Goal: Transaction & Acquisition: Purchase product/service

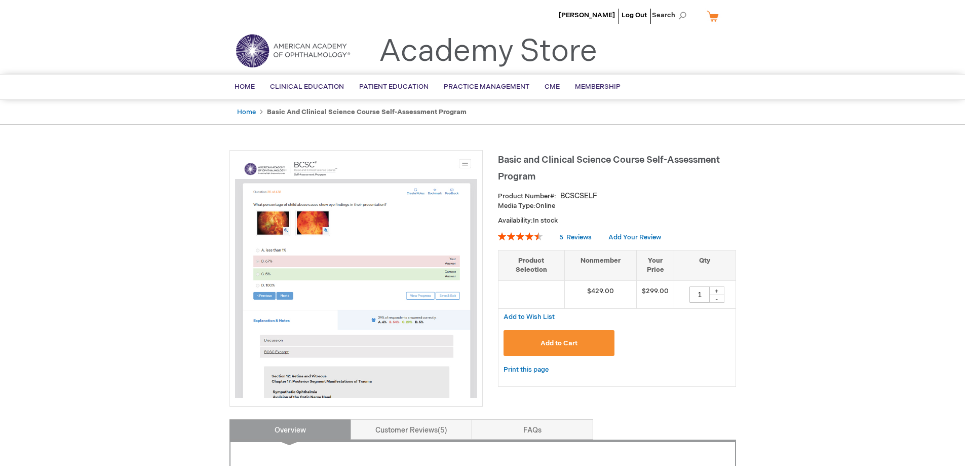
click at [546, 345] on span "Add to Cart" at bounding box center [559, 343] width 37 height 8
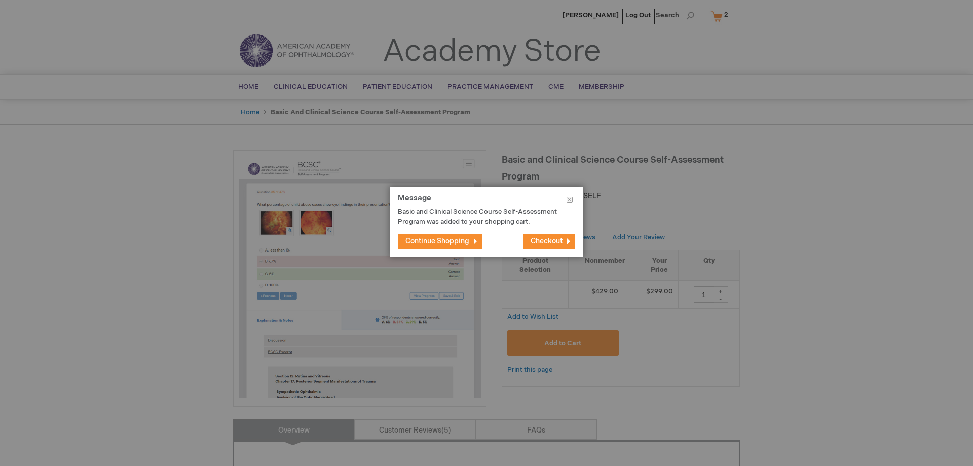
click at [550, 240] on span "Checkout" at bounding box center [547, 241] width 32 height 9
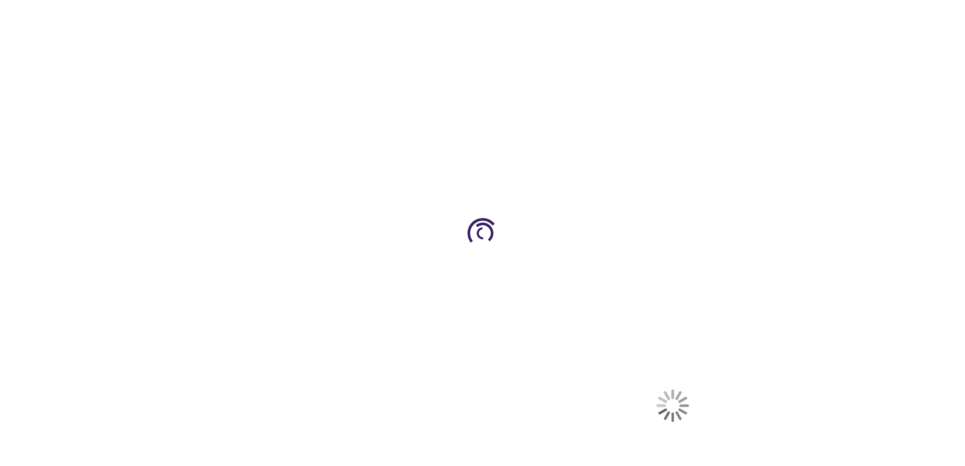
select select "US"
select select "33"
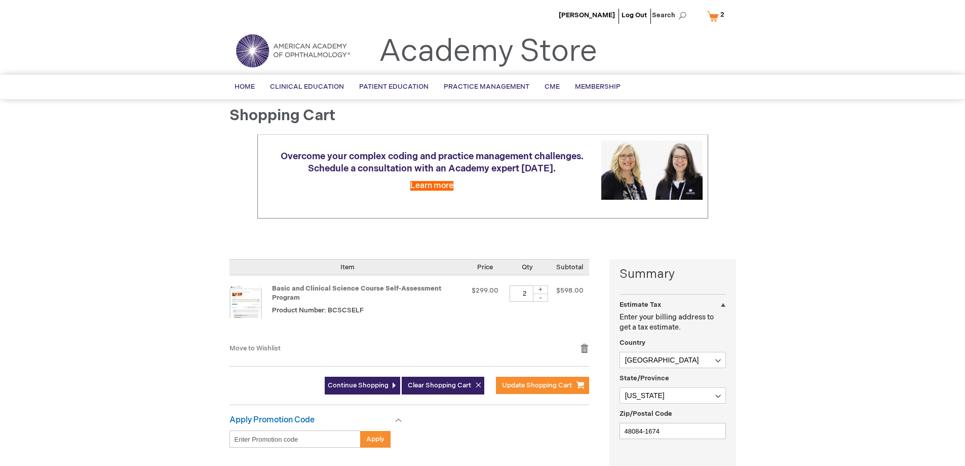
scroll to position [51, 0]
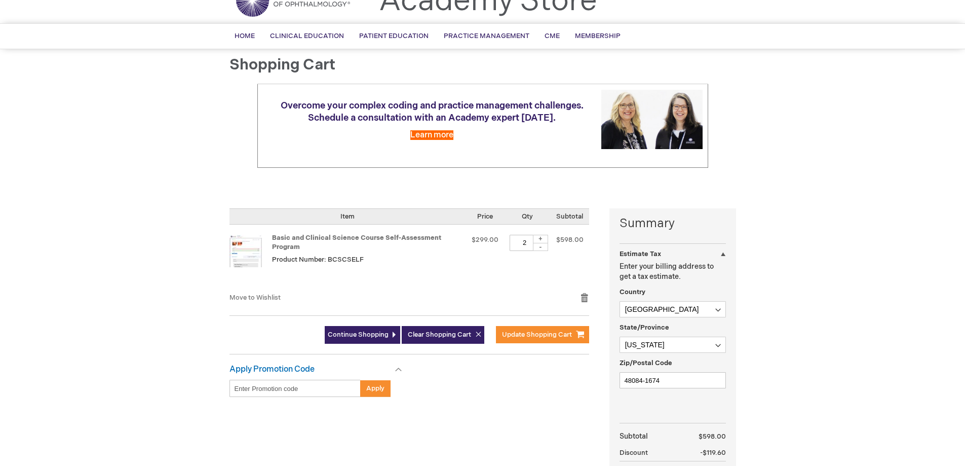
click at [541, 249] on div "-" at bounding box center [540, 247] width 15 height 8
type input "1"
click at [533, 332] on span "Update Shopping Cart" at bounding box center [537, 334] width 70 height 8
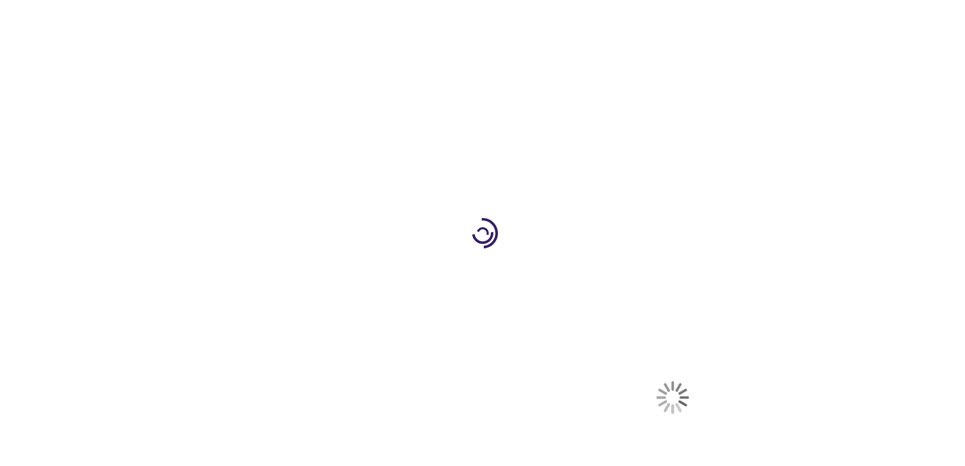
select select "US"
select select "33"
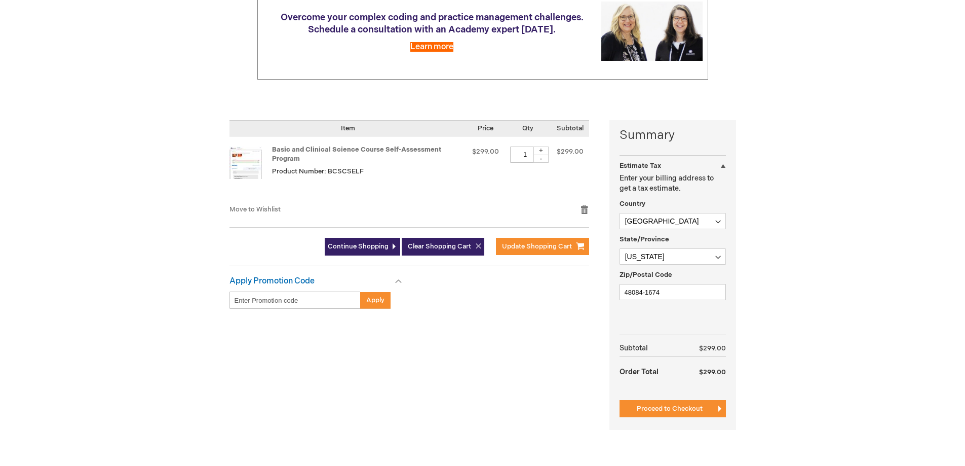
scroll to position [152, 0]
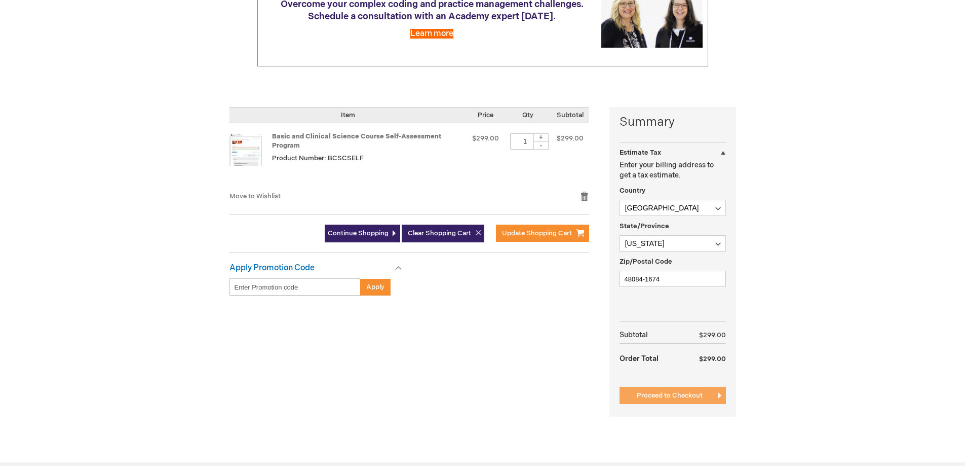
click at [679, 396] on span "Proceed to Checkout" at bounding box center [670, 395] width 66 height 8
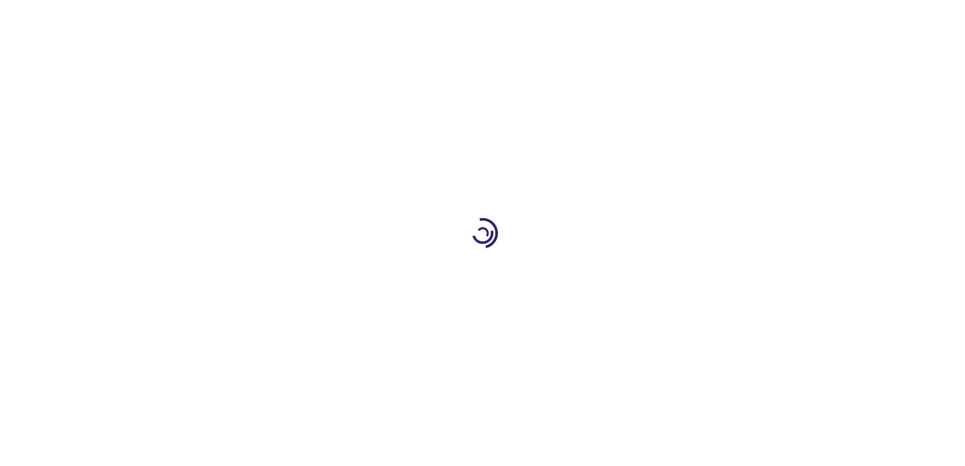
scroll to position [166, 0]
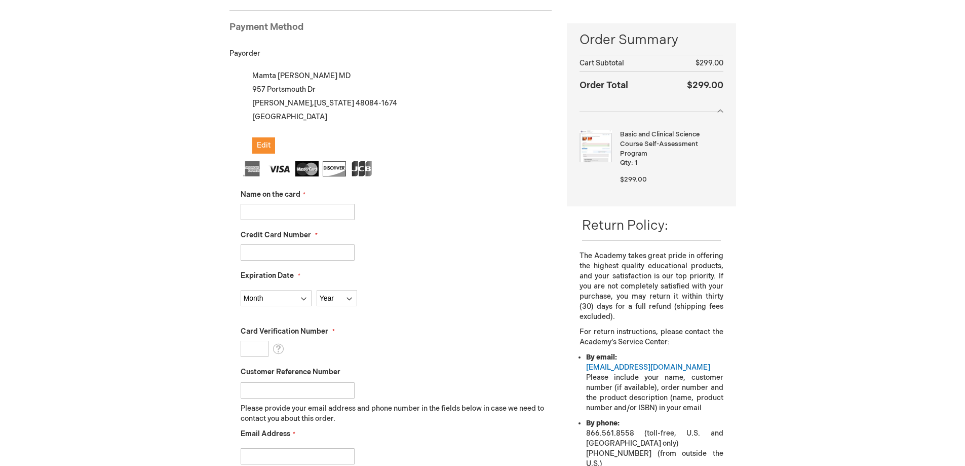
click at [309, 210] on input "Name on the card" at bounding box center [298, 212] width 114 height 16
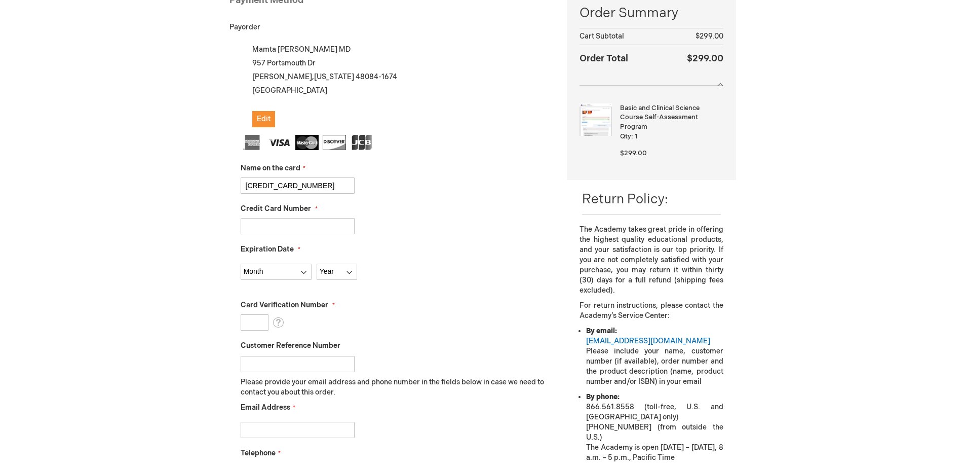
scroll to position [190, 0]
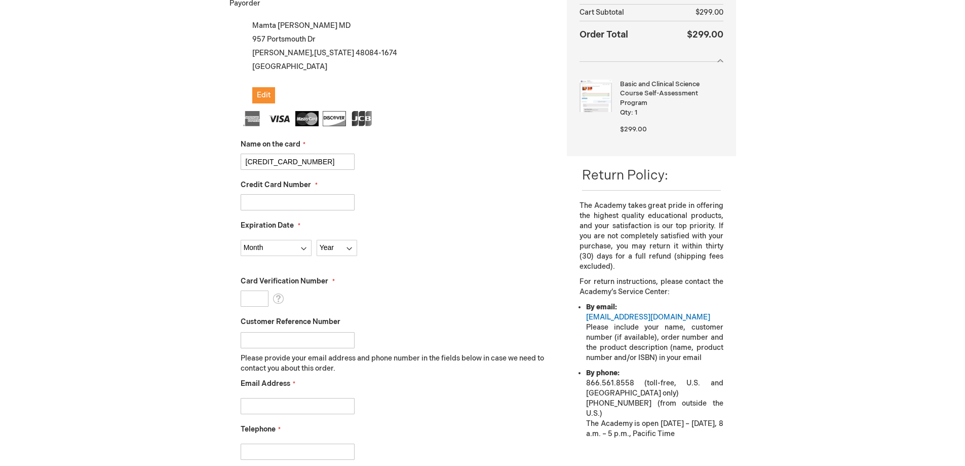
click at [264, 206] on input "Credit Card Number" at bounding box center [298, 202] width 114 height 16
click at [314, 159] on input "4266841884133693" at bounding box center [298, 162] width 114 height 16
type input "4"
click at [273, 162] on input "Aryan SIngh" at bounding box center [298, 162] width 114 height 16
type input "Aryan Singh"
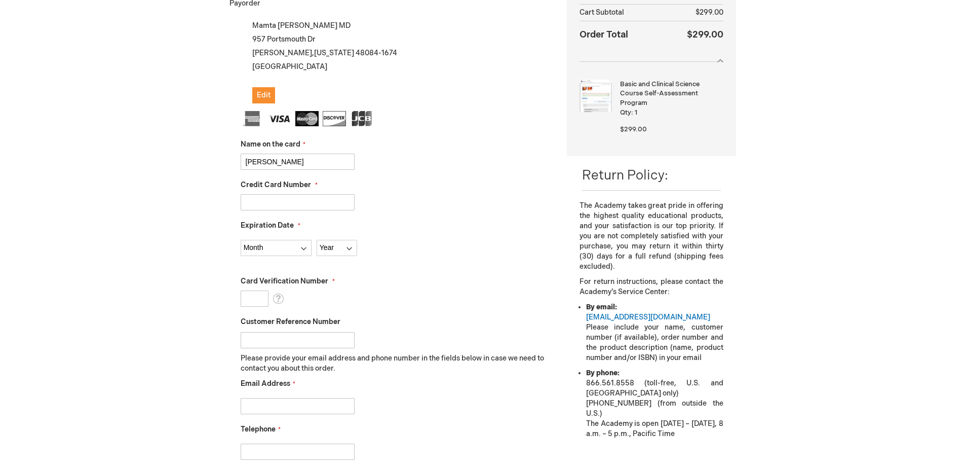
click at [271, 202] on input "Credit Card Number" at bounding box center [298, 202] width 114 height 16
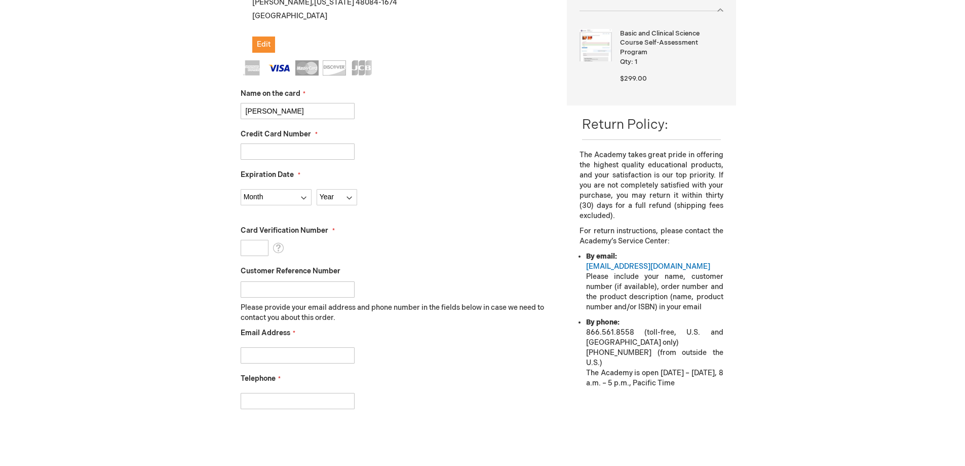
type input "4266841884133693"
click at [301, 199] on select "Month 01 - January 02 - February 03 - March 04 - April 05 - May 06 - June 07 - …" at bounding box center [276, 197] width 71 height 16
select select "7"
click at [241, 189] on select "Month 01 - January 02 - February 03 - March 04 - April 05 - May 06 - June 07 - …" at bounding box center [276, 197] width 71 height 16
click at [347, 198] on select "Year 2025 2026 2027 2028 2029 2030 2031 2032 2033 2034 2035" at bounding box center [337, 197] width 41 height 16
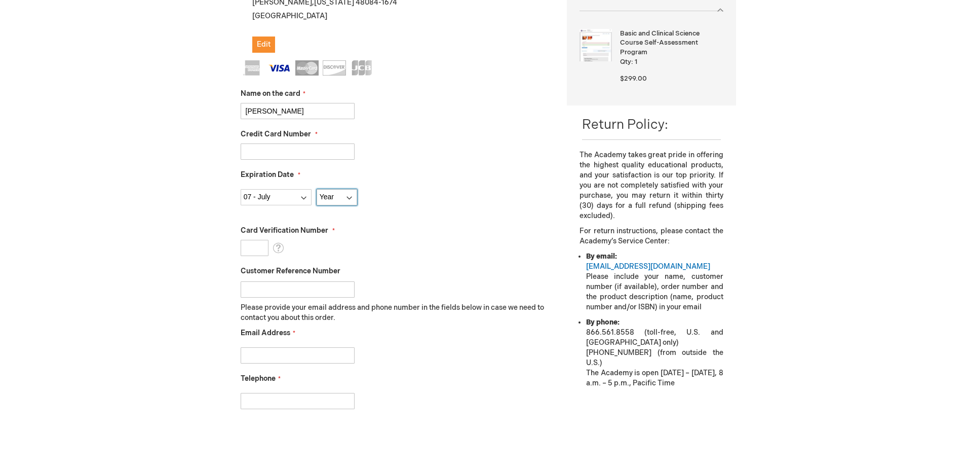
select select "2030"
click at [317, 189] on select "Year 2025 2026 2027 2028 2029 2030 2031 2032 2033 2034 2035" at bounding box center [337, 197] width 41 height 16
drag, startPoint x: 414, startPoint y: 225, endPoint x: 350, endPoint y: 248, distance: 68.0
click at [414, 226] on label "Card Verification Number" at bounding box center [397, 231] width 312 height 10
click at [269, 240] on input "Card Verification Number" at bounding box center [255, 248] width 28 height 16
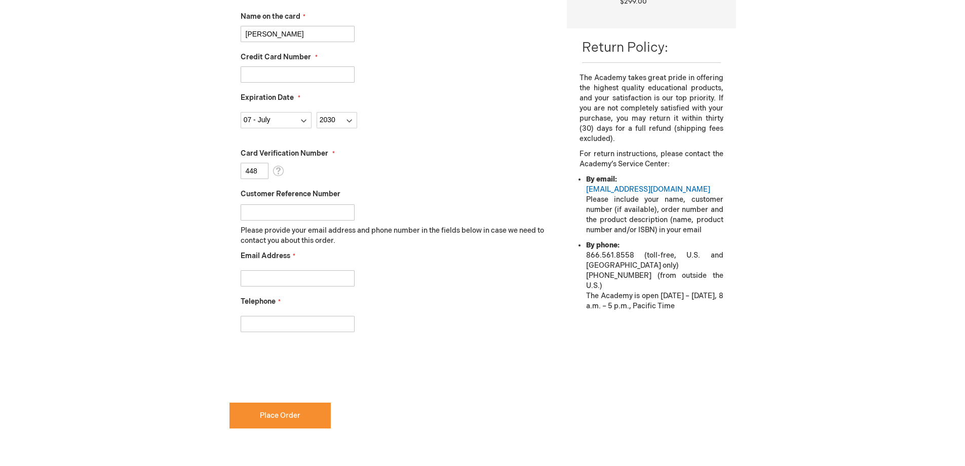
scroll to position [342, 0]
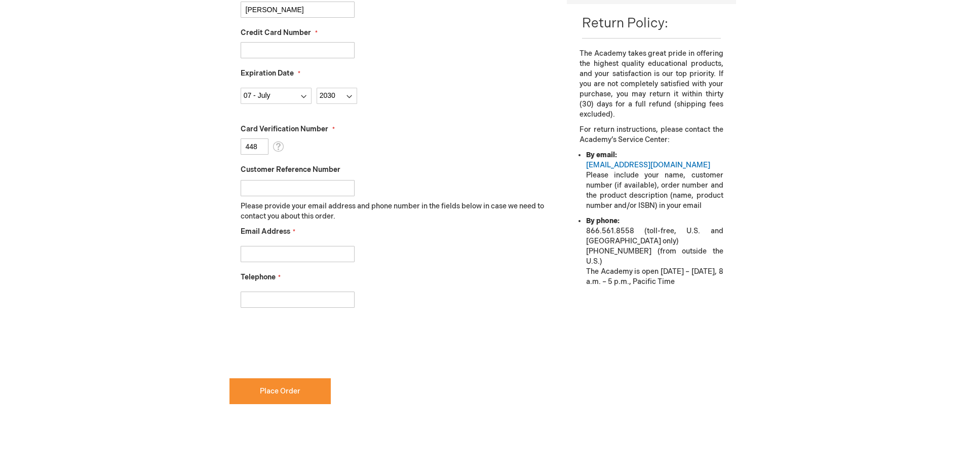
type input "448"
click at [277, 255] on input "Email Address" at bounding box center [298, 254] width 114 height 16
type input "kanwarmamta@gmail.com"
click at [282, 296] on input "Telephone" at bounding box center [298, 299] width 114 height 16
type input "3136451053"
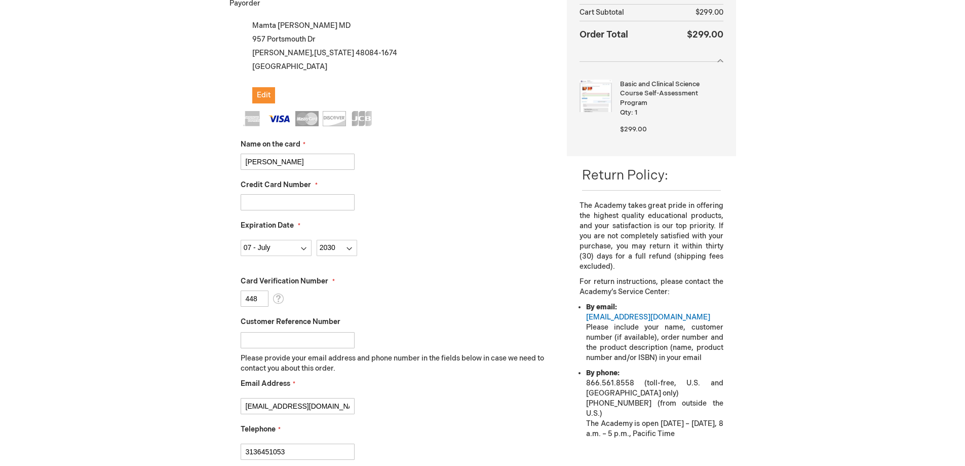
scroll to position [456, 0]
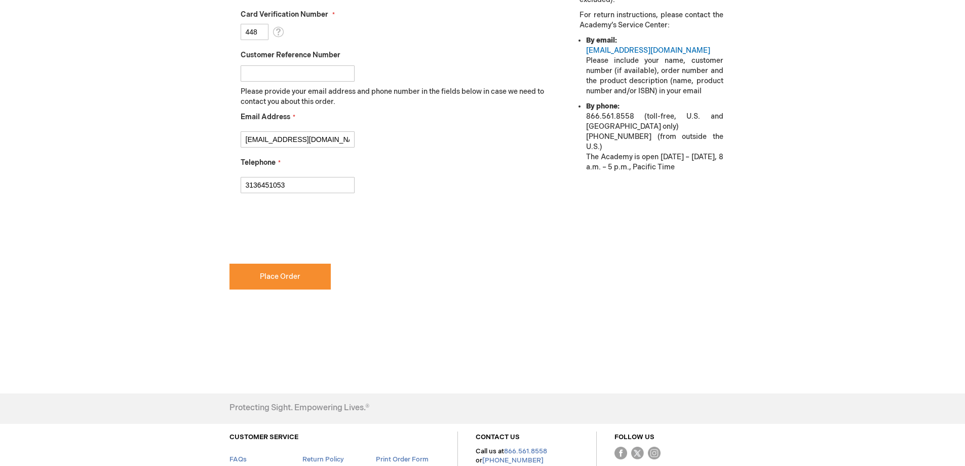
checkbox input "true"
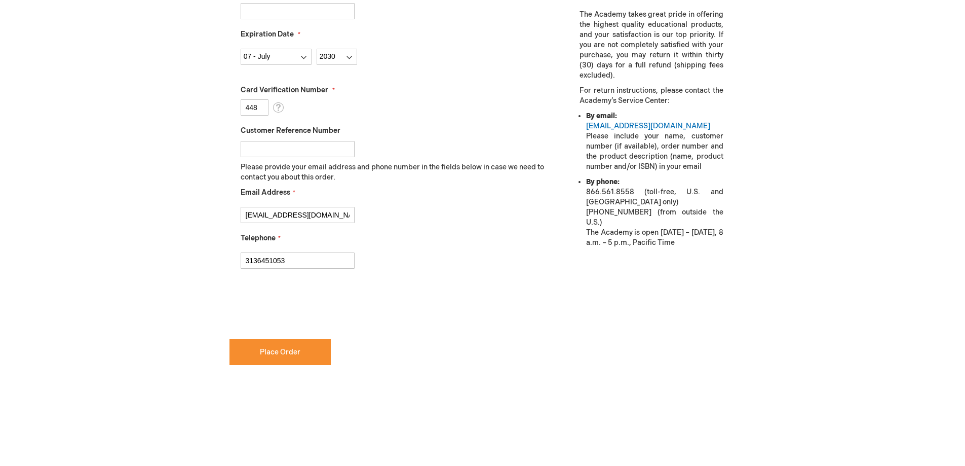
scroll to position [405, 0]
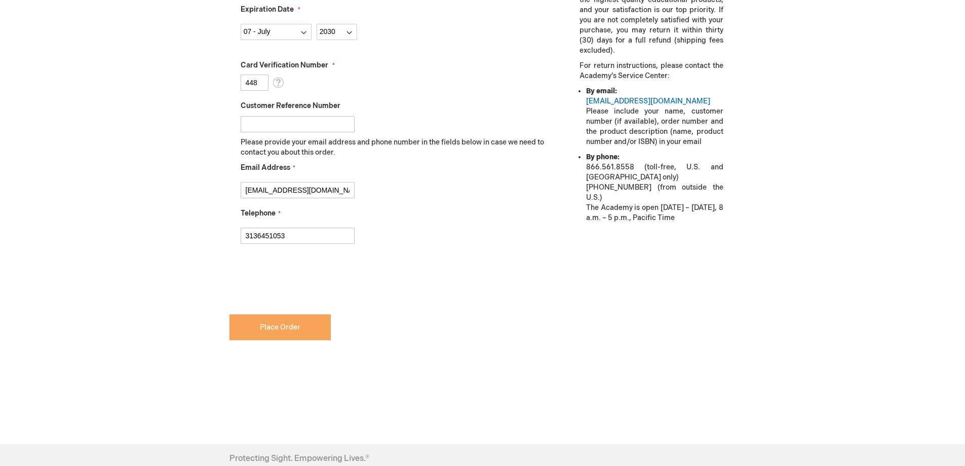
click at [287, 331] on button "Place Order" at bounding box center [280, 327] width 101 height 26
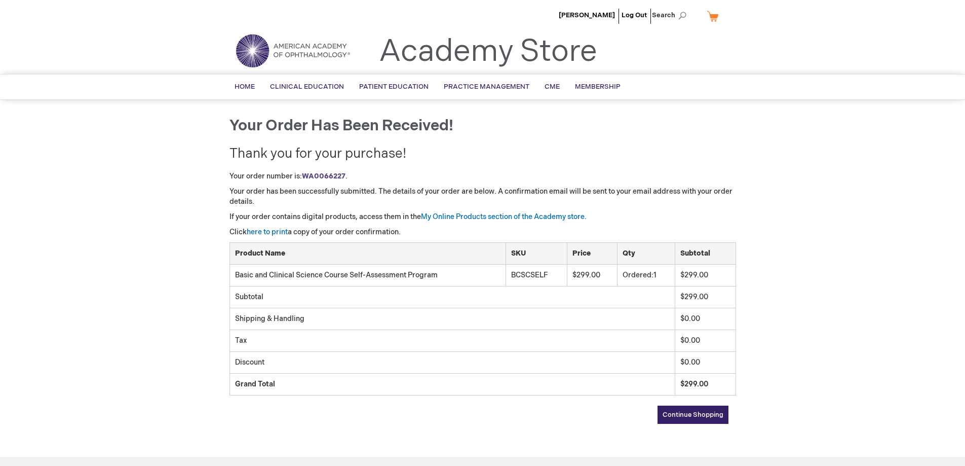
click at [681, 416] on span "Continue Shopping" at bounding box center [693, 415] width 61 height 8
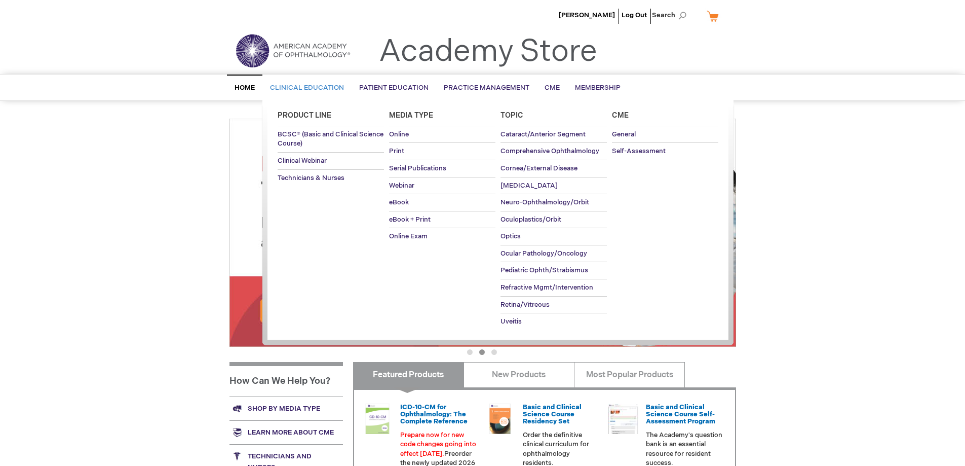
click at [318, 89] on span "Clinical Education" at bounding box center [307, 88] width 74 height 8
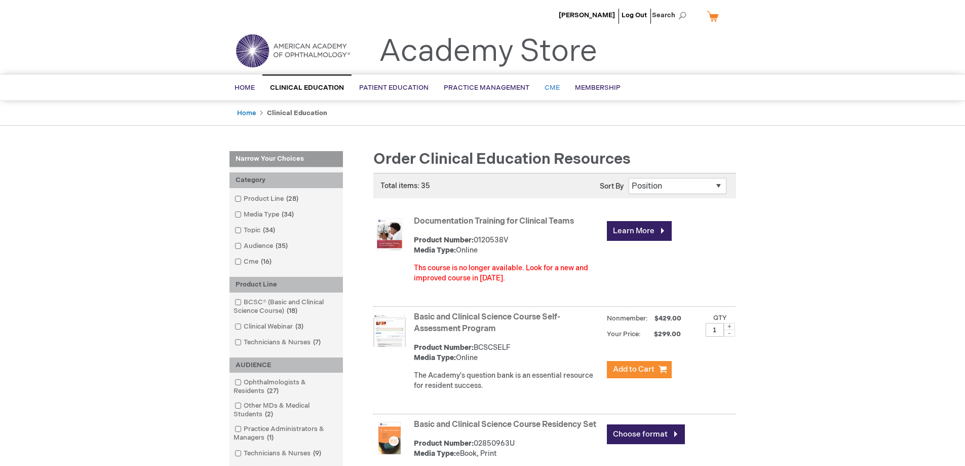
click at [548, 83] on link "CME" at bounding box center [552, 88] width 30 height 25
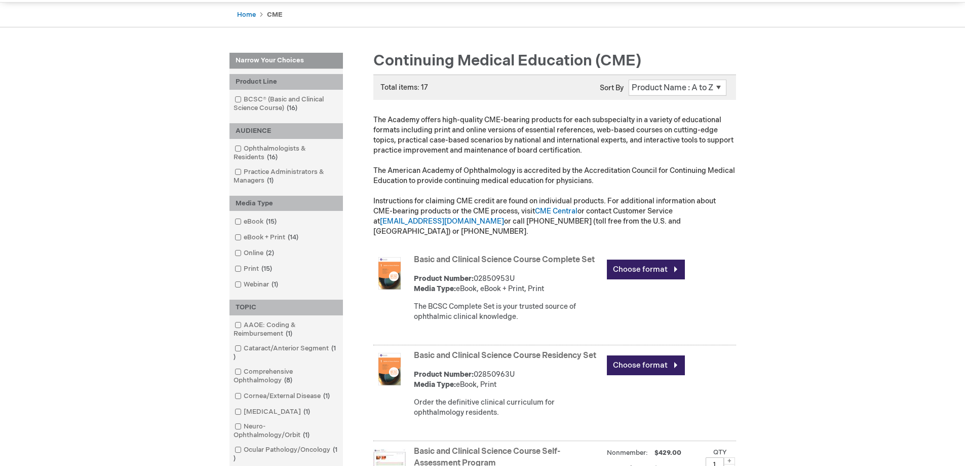
scroll to position [101, 0]
